Goal: Transaction & Acquisition: Book appointment/travel/reservation

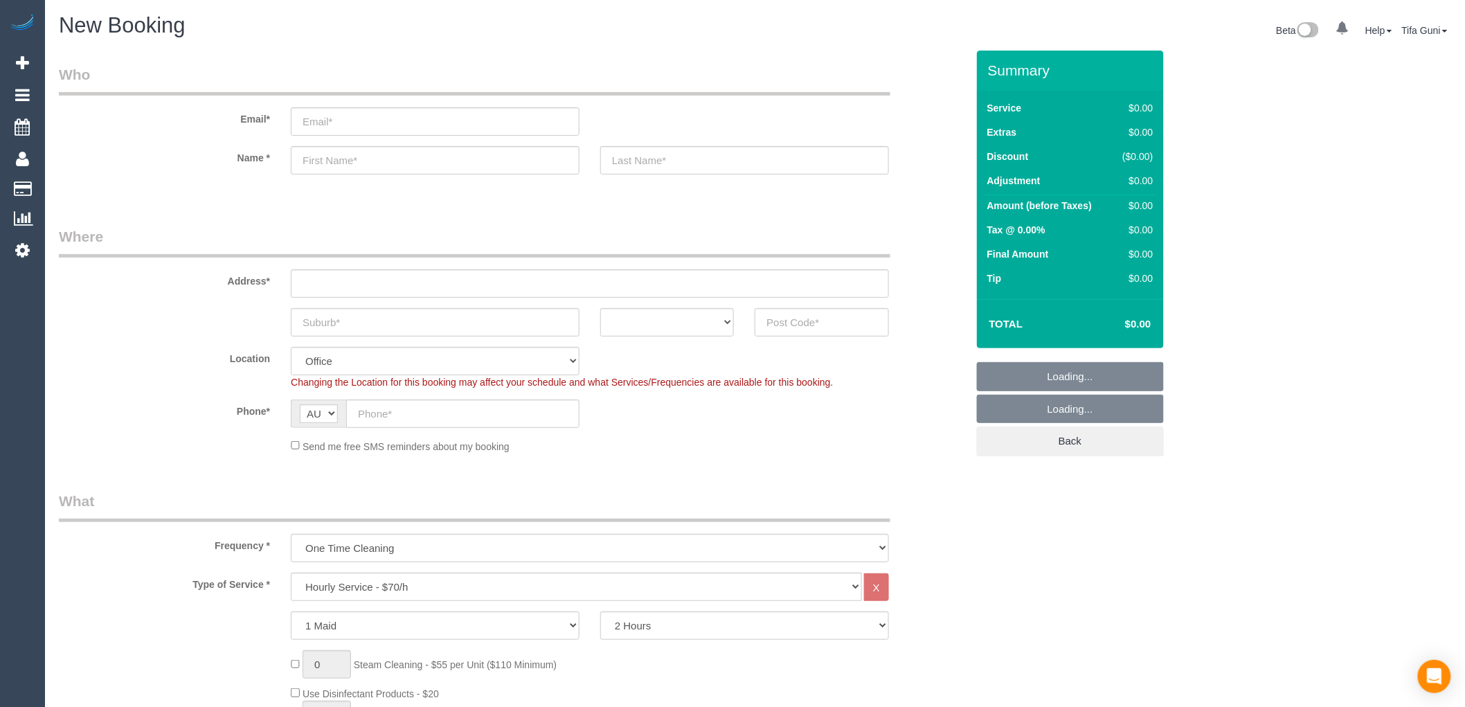
select select "object:813"
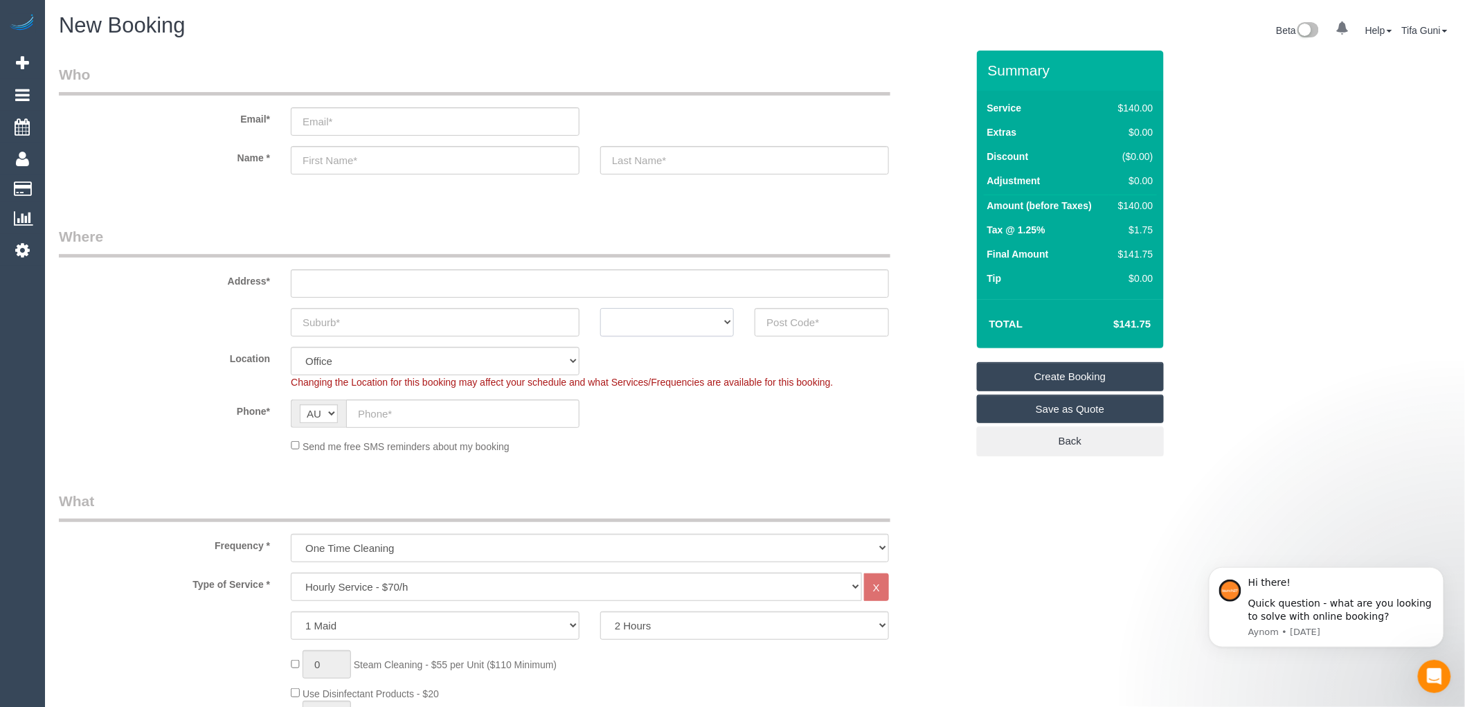
click at [696, 325] on select "ACT [GEOGRAPHIC_DATA] NT [GEOGRAPHIC_DATA] SA TAS [GEOGRAPHIC_DATA] [GEOGRAPHIC…" at bounding box center [667, 322] width 134 height 28
select select "VIC"
click at [600, 308] on select "ACT [GEOGRAPHIC_DATA] NT [GEOGRAPHIC_DATA] SA TAS [GEOGRAPHIC_DATA] [GEOGRAPHIC…" at bounding box center [667, 322] width 134 height 28
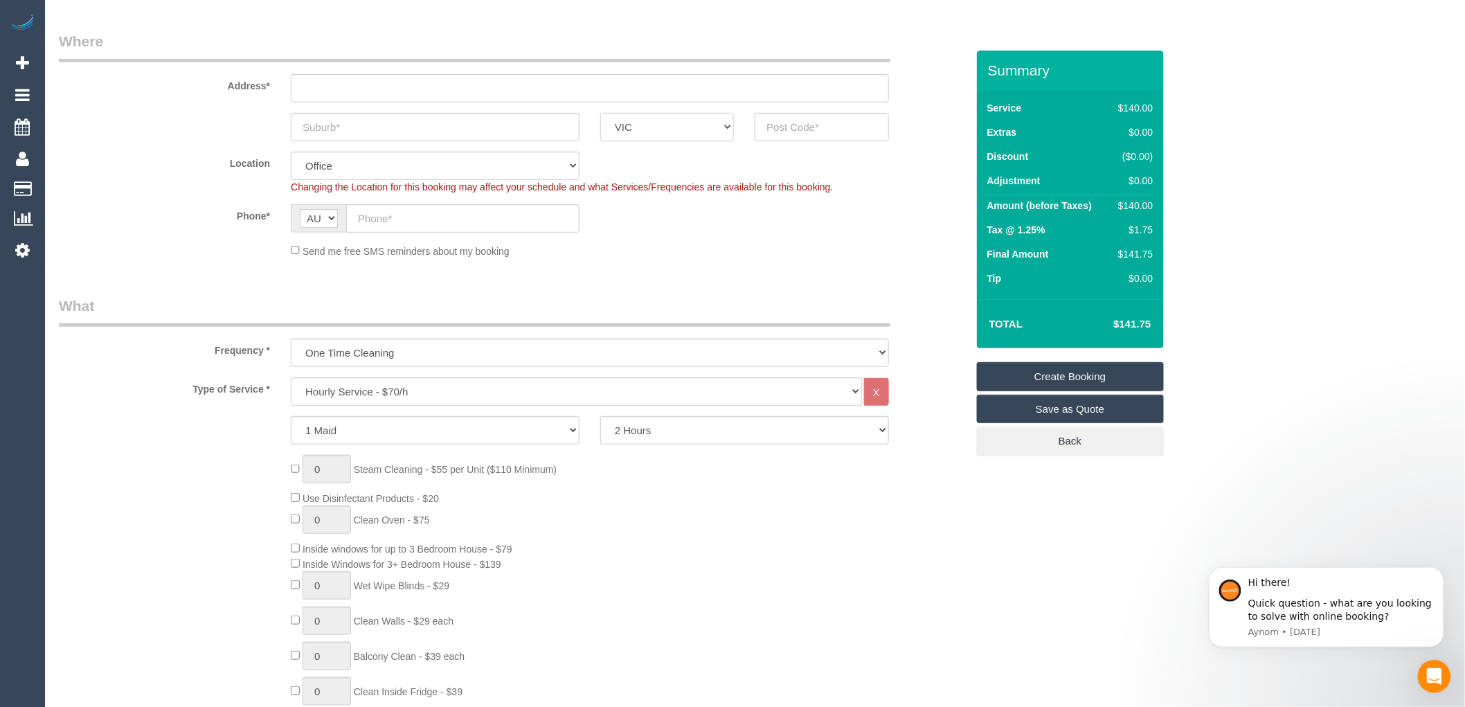
scroll to position [231, 0]
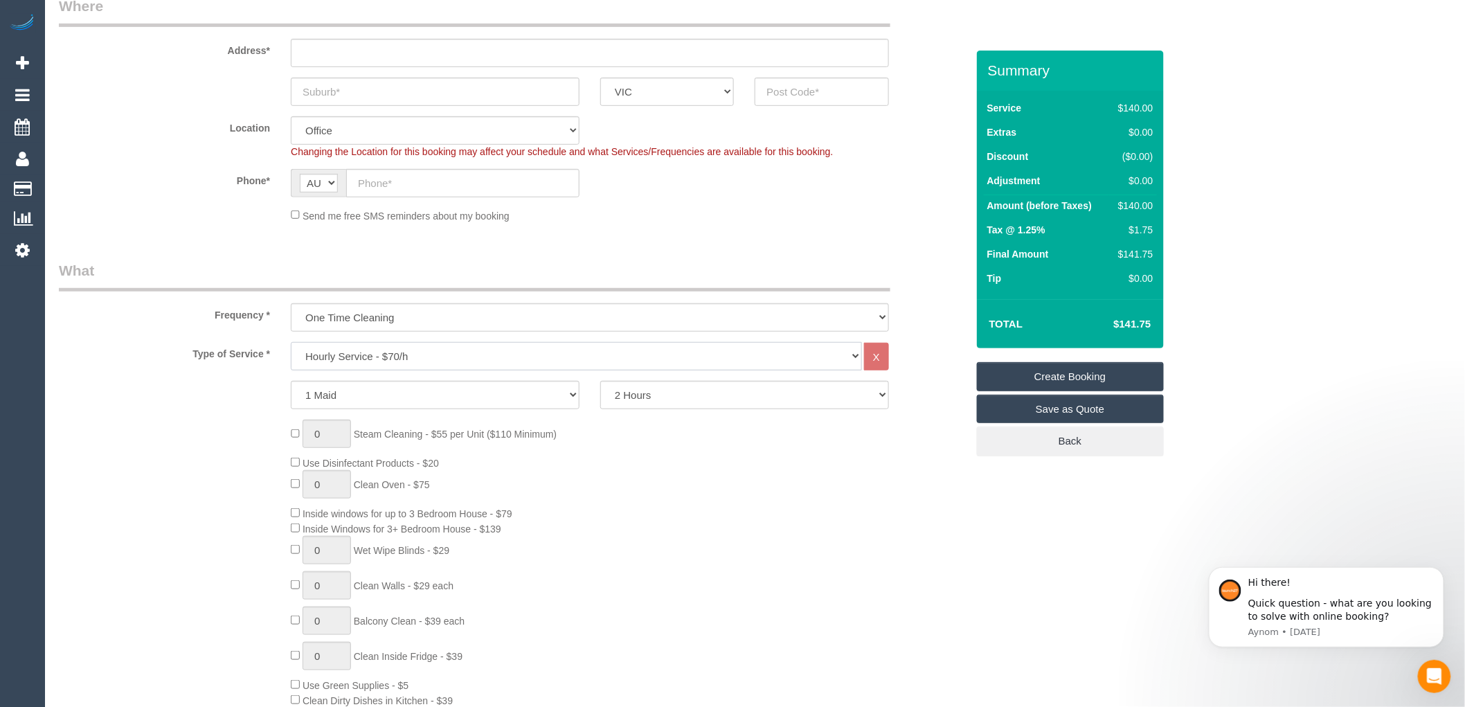
click at [421, 357] on select "Hourly Service - $70/h Hourly Service - $65/h Hourly Service - $60/h Hourly Ser…" at bounding box center [576, 356] width 571 height 28
select select "213"
click at [291, 343] on select "Hourly Service - $70/h Hourly Service - $65/h Hourly Service - $60/h Hourly Ser…" at bounding box center [576, 356] width 571 height 28
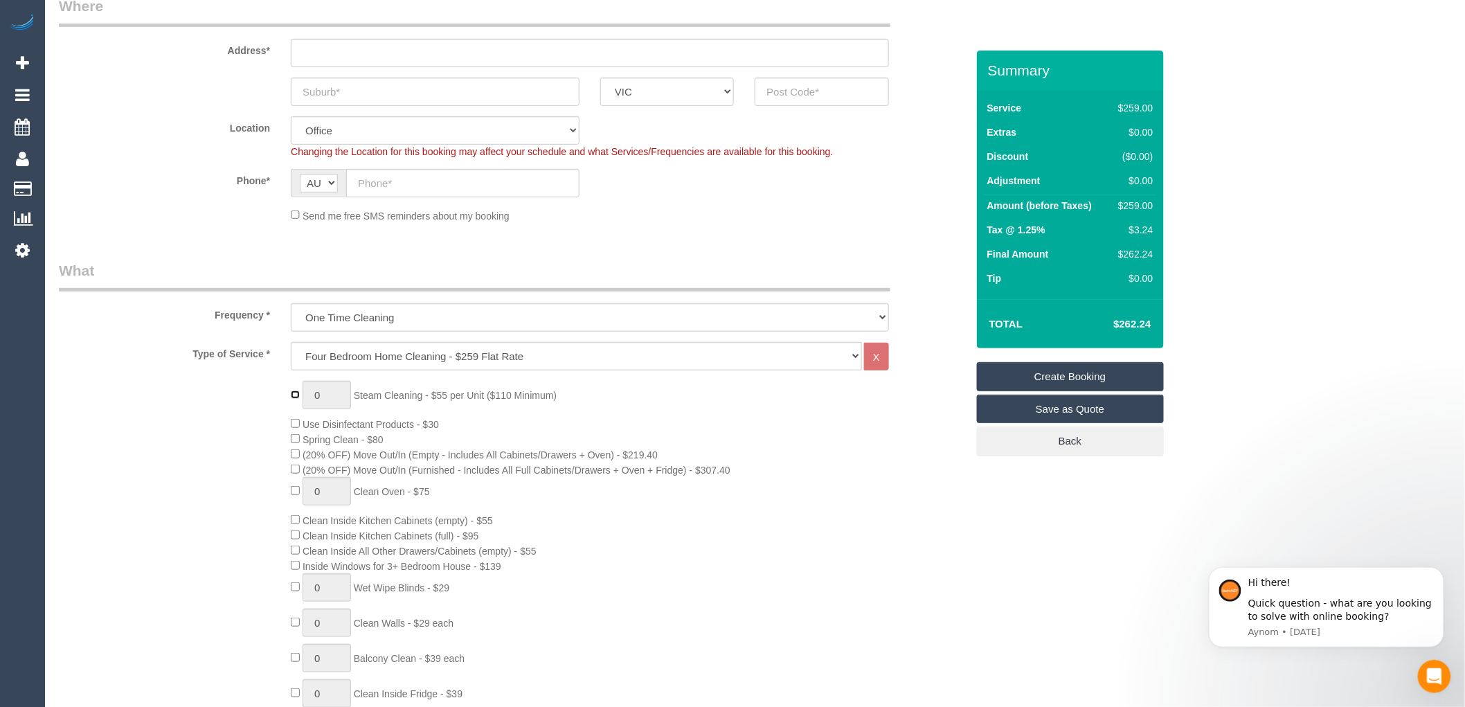
type input "1"
click at [325, 400] on input "1" at bounding box center [327, 395] width 48 height 28
click at [647, 400] on div "4 Steam Cleaning - $55 per Unit ($110 Minimum) Use Disinfectant Products - $30 …" at bounding box center [628, 623] width 696 height 485
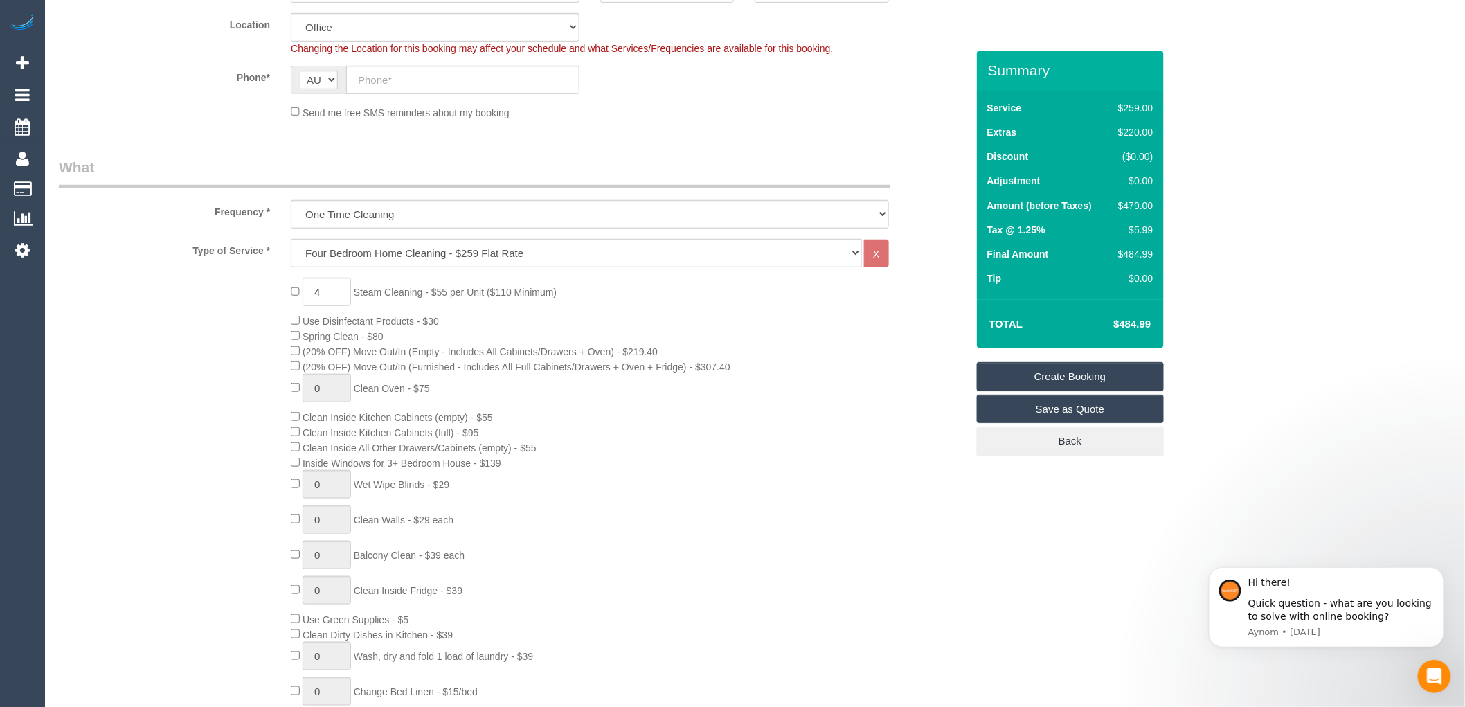
scroll to position [307, 0]
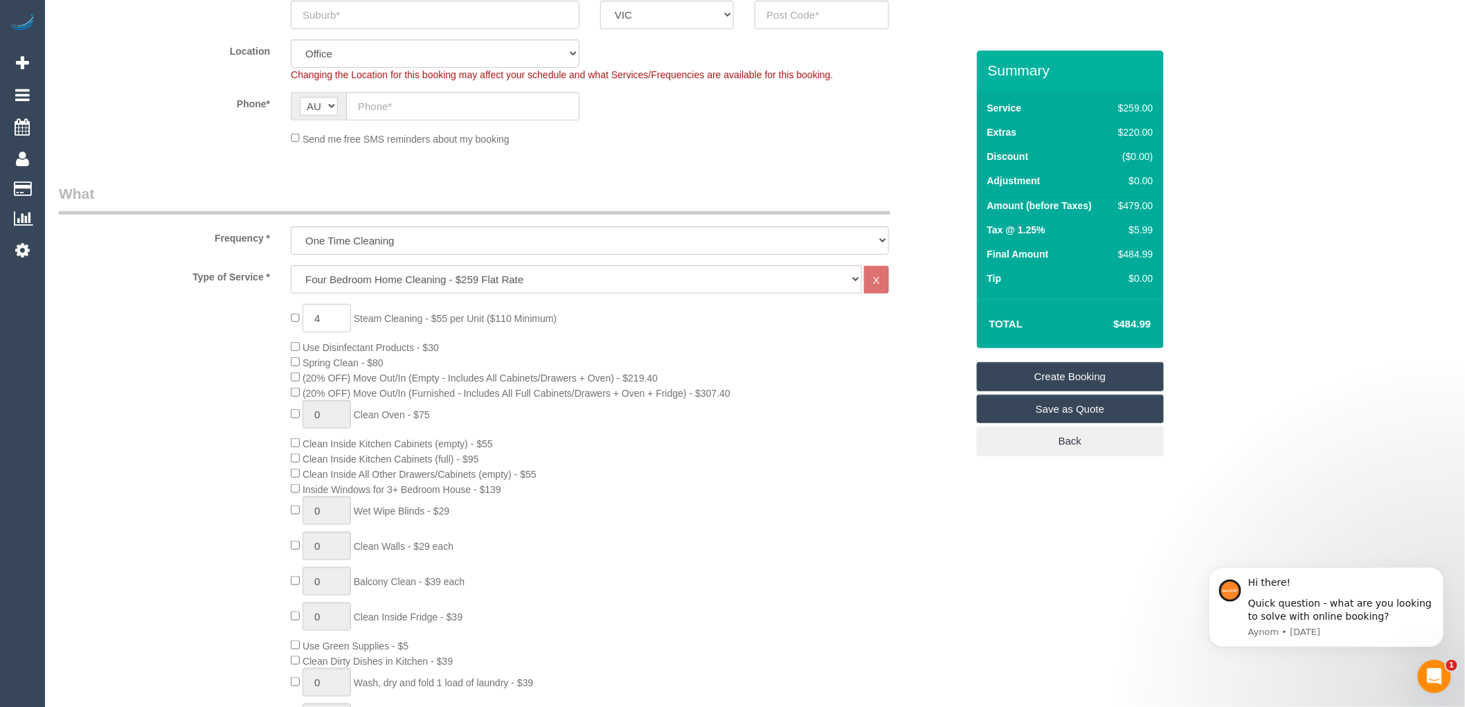
click at [294, 324] on span "4 Steam Cleaning - $55 per Unit ($110 Minimum)" at bounding box center [424, 318] width 266 height 11
click at [674, 340] on div "4 Steam Cleaning - $55 per Unit ($110 Minimum) Use Disinfectant Products - $30 …" at bounding box center [628, 546] width 696 height 485
type input "0"
click at [659, 334] on div "0 Steam Cleaning - $55 per Unit ($110 Minimum) Use Disinfectant Products - $30 …" at bounding box center [628, 546] width 696 height 485
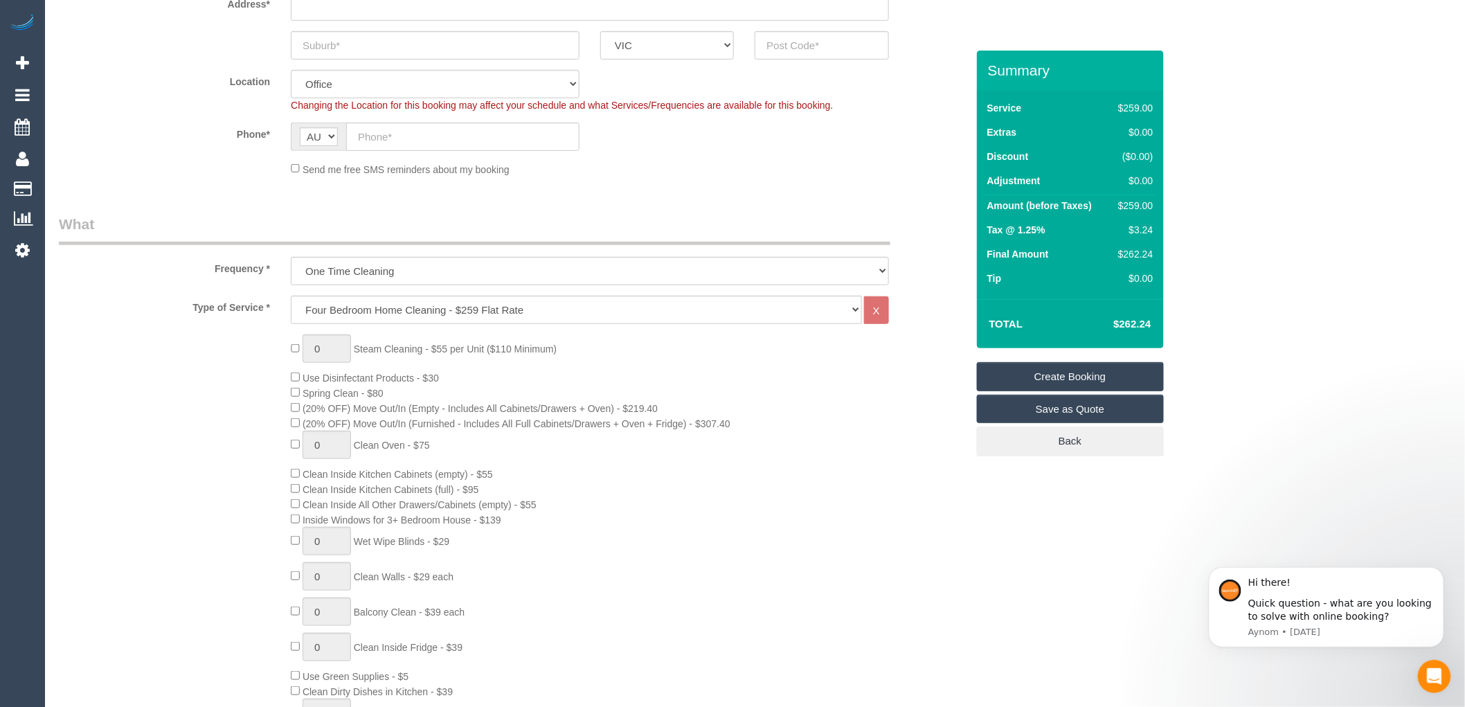
scroll to position [231, 0]
